Goal: Task Accomplishment & Management: Manage account settings

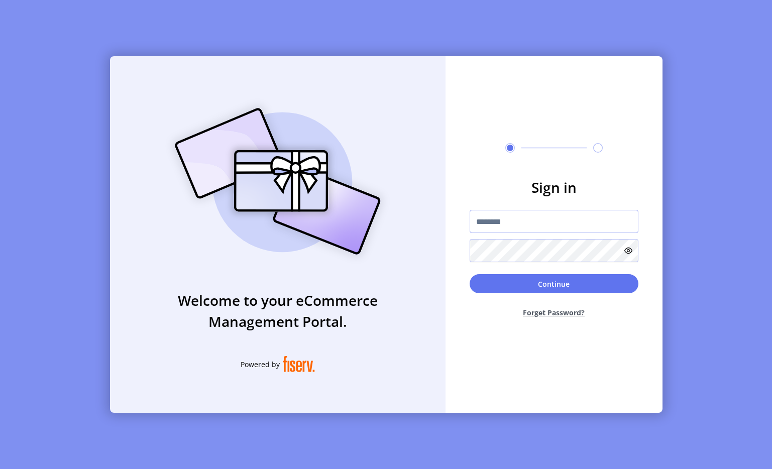
click at [500, 218] on input "text" at bounding box center [554, 221] width 169 height 23
type input "**********"
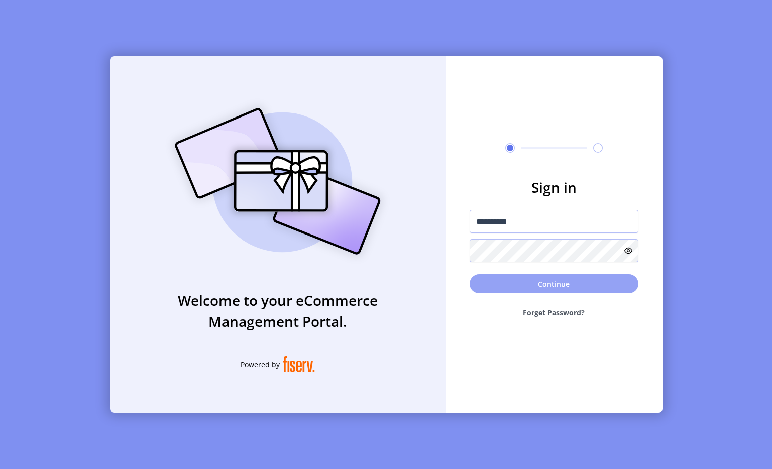
click at [528, 277] on button "Continue" at bounding box center [554, 283] width 169 height 19
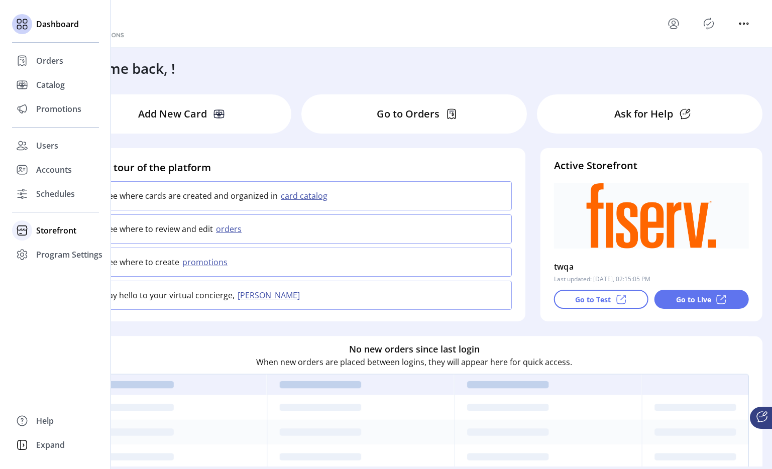
click at [46, 231] on span "Storefront" at bounding box center [56, 231] width 40 height 12
click at [49, 251] on span "Configuration" at bounding box center [62, 251] width 53 height 12
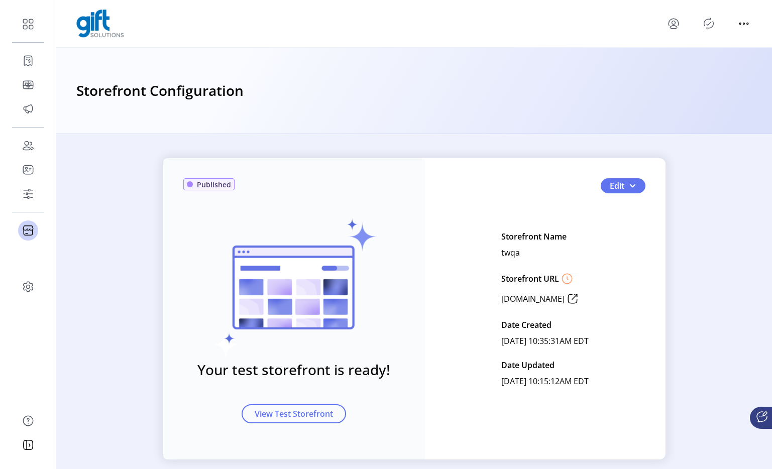
scroll to position [15, 0]
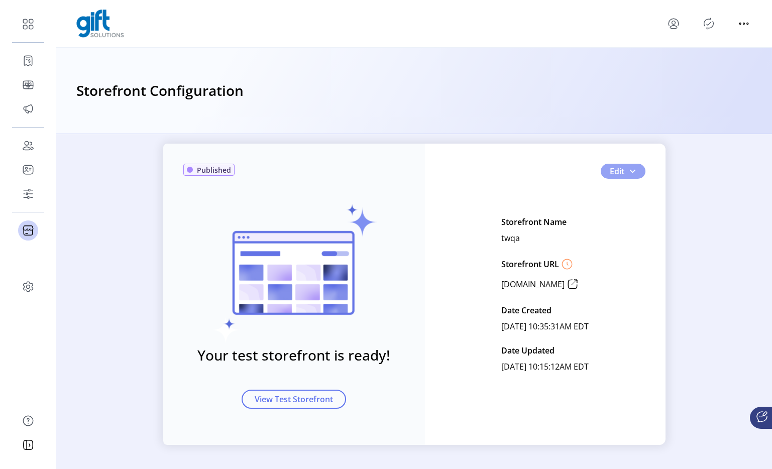
click at [629, 173] on span "button" at bounding box center [633, 171] width 8 height 8
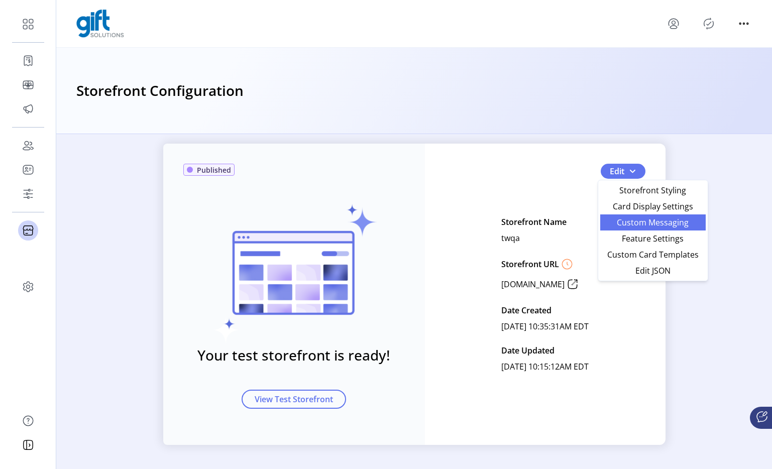
click at [647, 221] on span "Custom Messaging" at bounding box center [652, 223] width 93 height 8
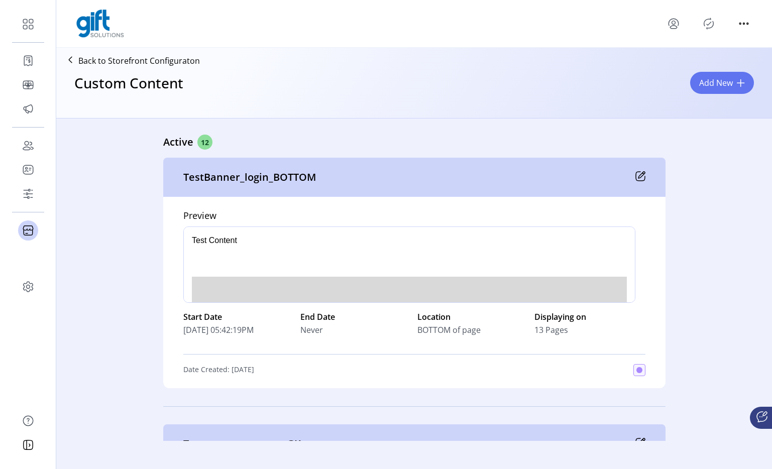
click at [639, 177] on icon at bounding box center [641, 176] width 10 height 10
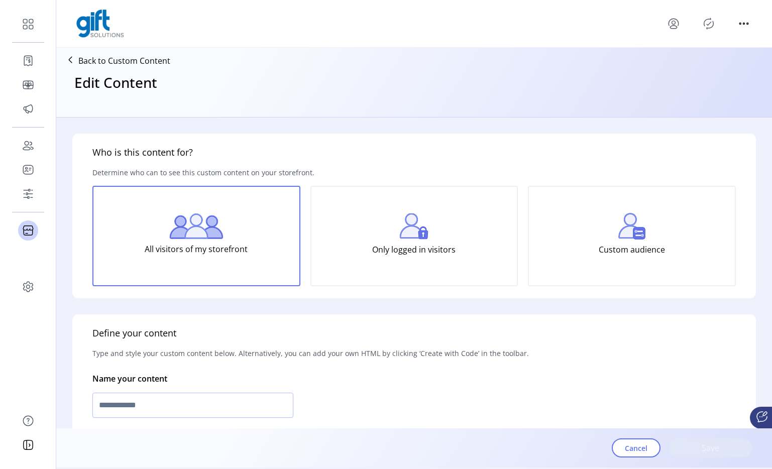
type input "**********"
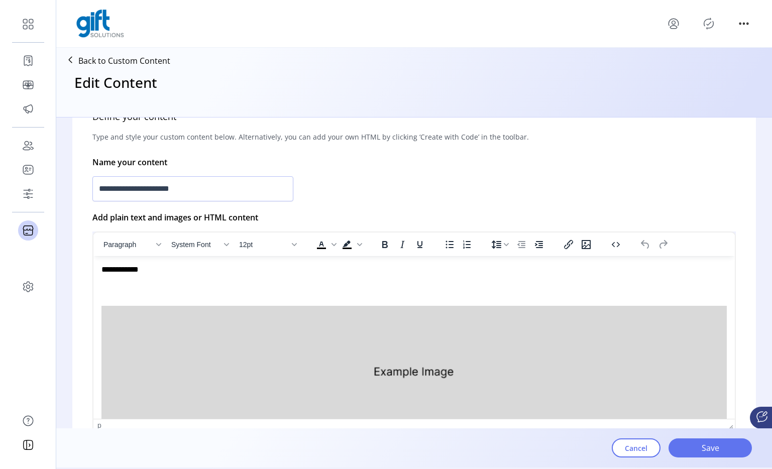
scroll to position [219, 0]
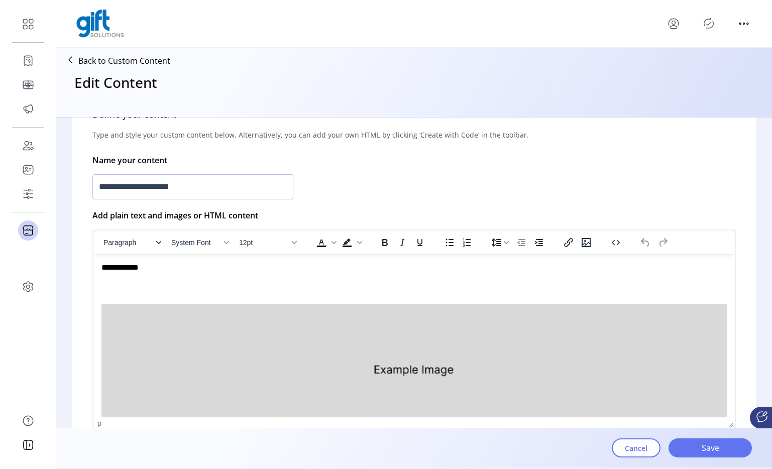
click at [131, 242] on span "Paragraph" at bounding box center [127, 243] width 49 height 8
